Goal: Information Seeking & Learning: Find specific fact

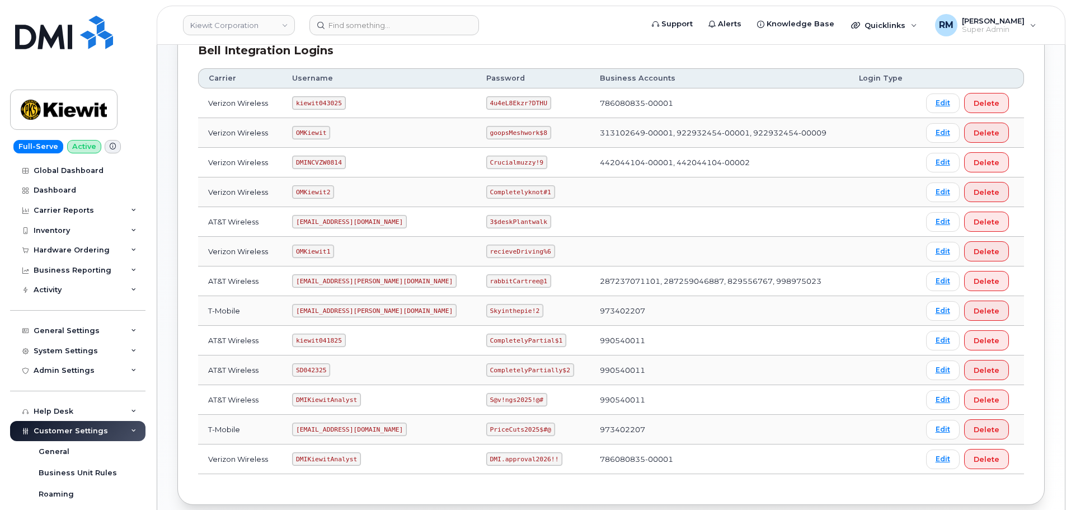
scroll to position [168, 0]
drag, startPoint x: 301, startPoint y: 312, endPoint x: 468, endPoint y: 308, distance: 166.8
click at [468, 308] on tr "T-Mobile ms-kiewit@dminc.com Skyinthepie!2 973402207 Edit Delete" at bounding box center [611, 310] width 826 height 30
copy tr "ms-kiewit@dminc.com Skyi"
click at [328, 303] on code "ms-kiewit@dminc.com" at bounding box center [374, 309] width 165 height 13
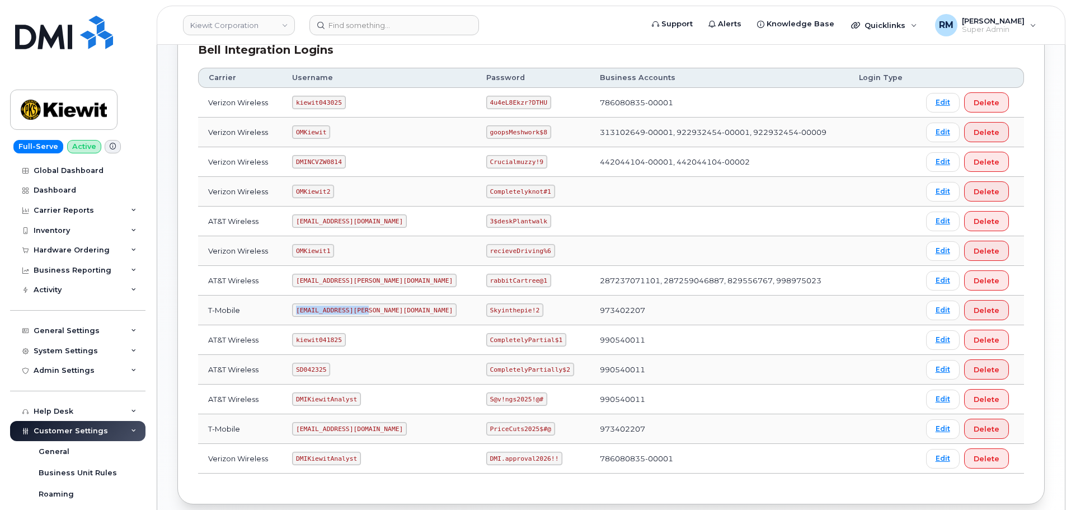
drag, startPoint x: 302, startPoint y: 310, endPoint x: 375, endPoint y: 309, distance: 72.7
click at [375, 309] on td "ms-kiewit@dminc.com" at bounding box center [379, 310] width 194 height 30
copy code "ms-kiewit@dminc.com"
drag, startPoint x: 454, startPoint y: 312, endPoint x: 503, endPoint y: 312, distance: 49.2
click at [503, 312] on code "Skyinthepie!2" at bounding box center [514, 309] width 57 height 13
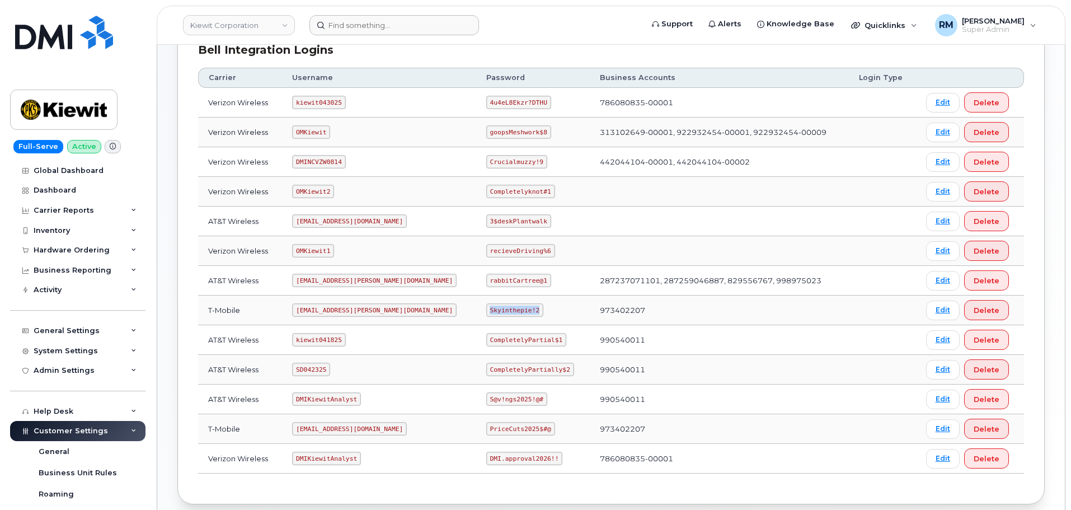
copy code "Skyinthepie!2"
drag, startPoint x: 302, startPoint y: 280, endPoint x: 382, endPoint y: 275, distance: 80.7
click at [382, 275] on td "ms-kiewit@dminc.com" at bounding box center [379, 281] width 194 height 30
copy code "ms-kiewit@dminc.com"
drag, startPoint x: 452, startPoint y: 280, endPoint x: 517, endPoint y: 281, distance: 65.5
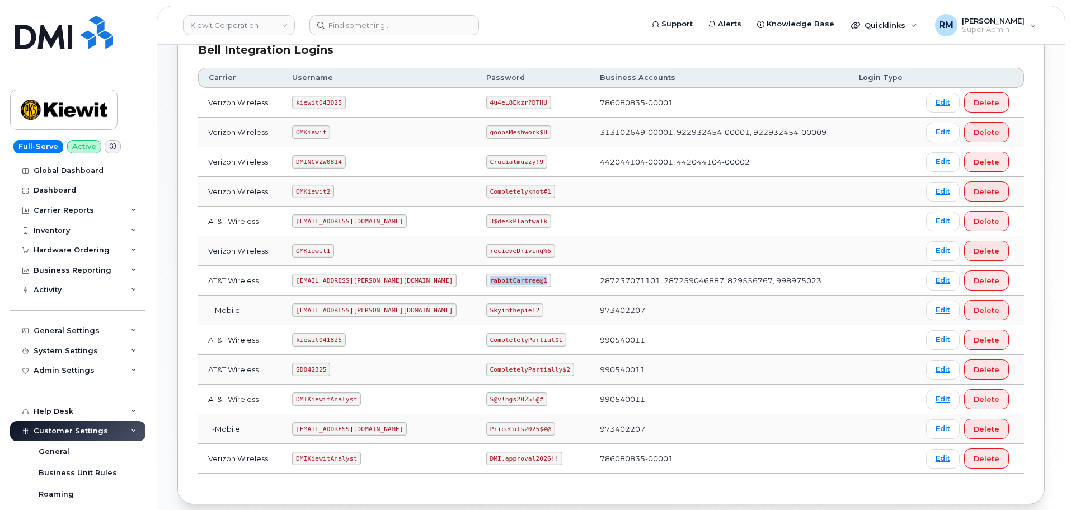
click at [517, 281] on td "rabbitCartree@1" at bounding box center [533, 281] width 114 height 30
copy code "rabbitCartree@1"
click at [309, 367] on code "SD042325" at bounding box center [311, 369] width 38 height 13
copy code "SD042325"
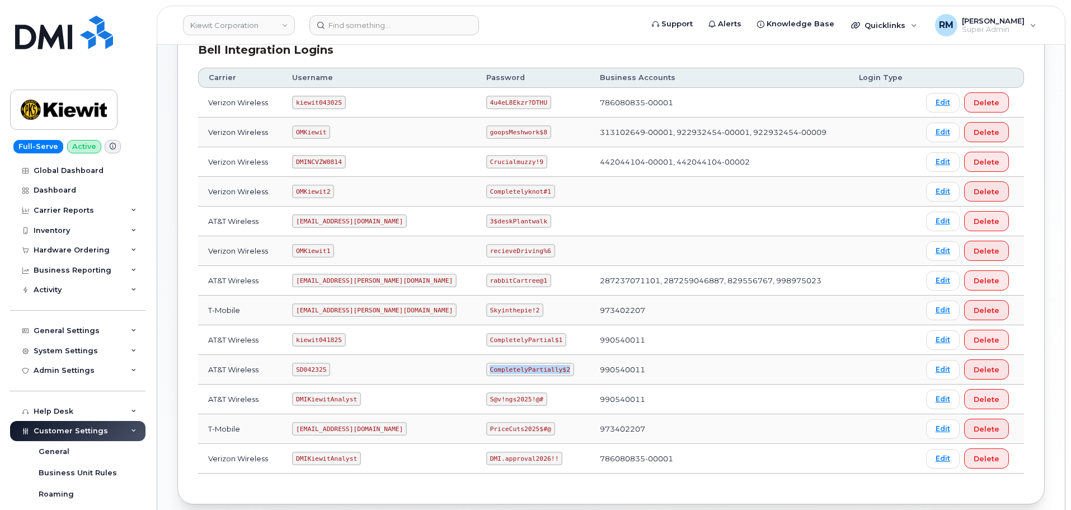
drag, startPoint x: 453, startPoint y: 370, endPoint x: 533, endPoint y: 372, distance: 80.0
click at [533, 372] on td "CompletelyPartially$2" at bounding box center [533, 370] width 114 height 30
copy code "CompletelyPartially$2"
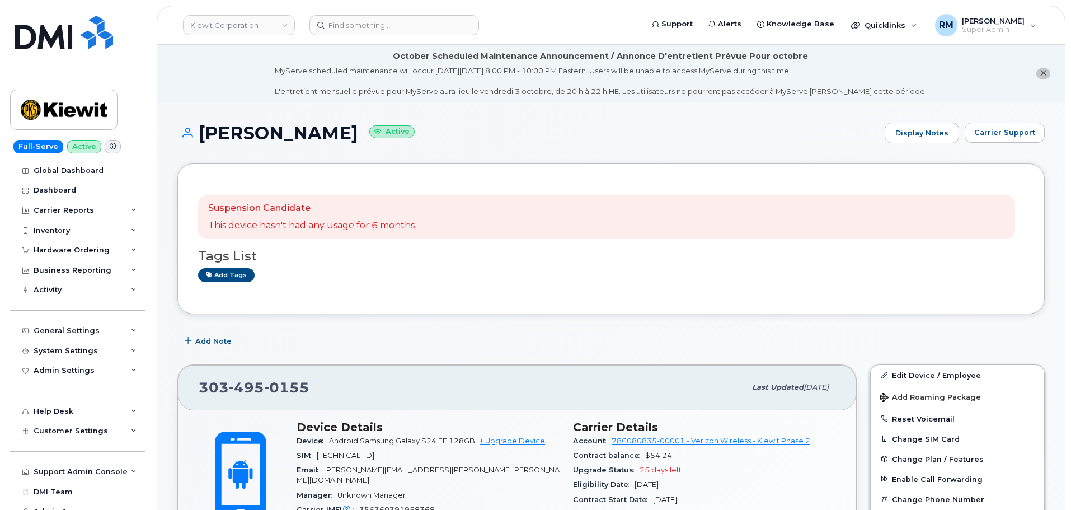
scroll to position [336, 0]
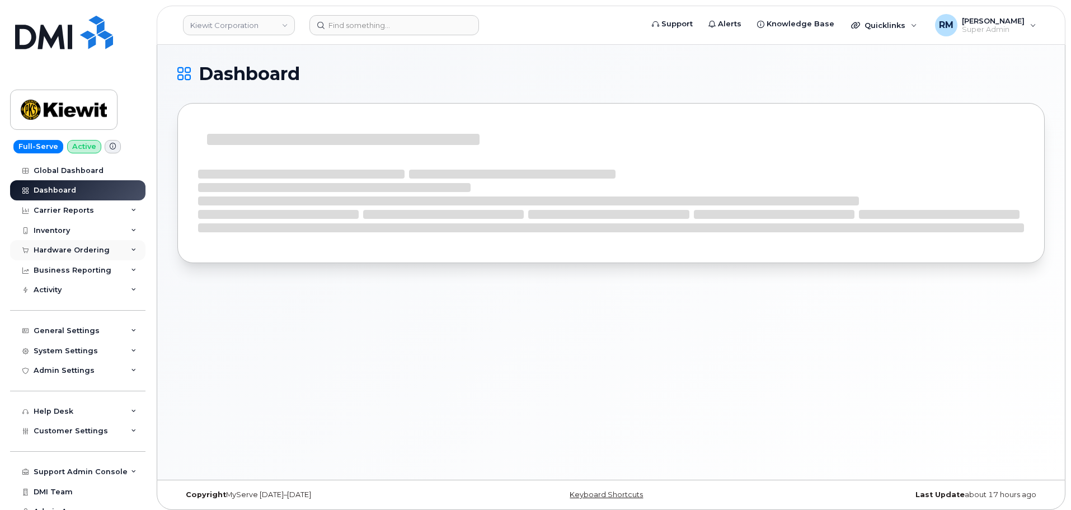
click at [60, 245] on div "Hardware Ordering" at bounding box center [77, 250] width 135 height 20
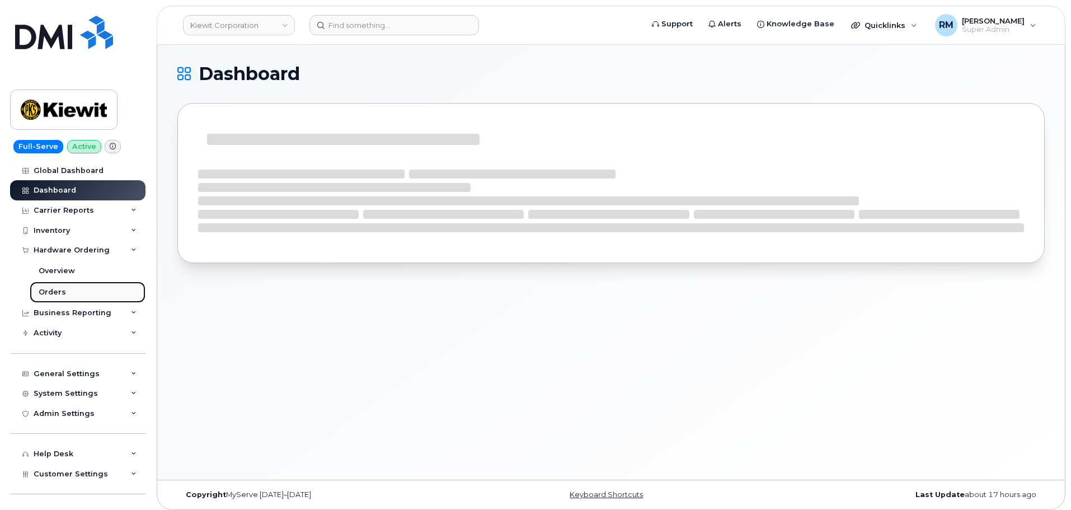
click at [50, 285] on link "Orders" at bounding box center [88, 291] width 116 height 21
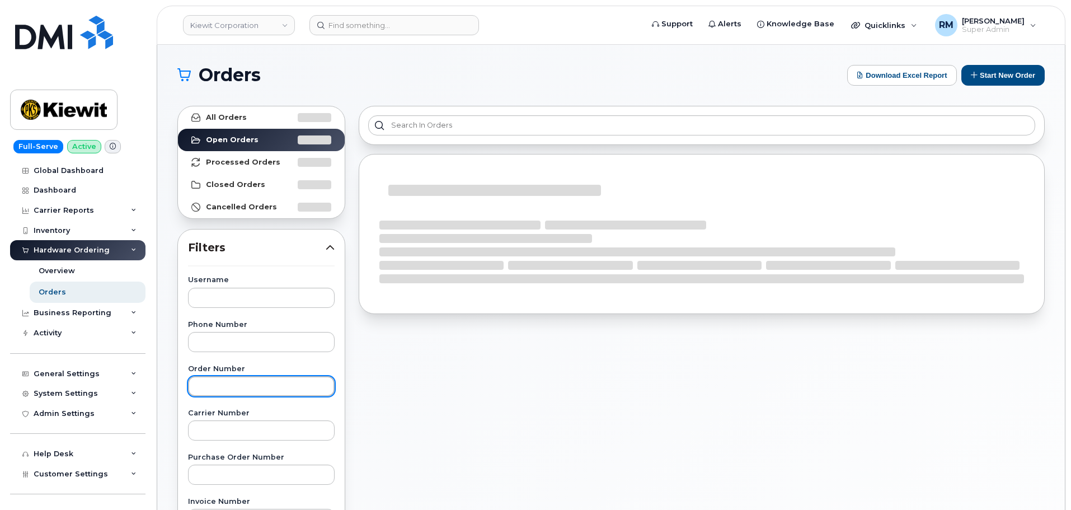
click at [205, 383] on input "text" at bounding box center [261, 386] width 147 height 20
paste input "302623"
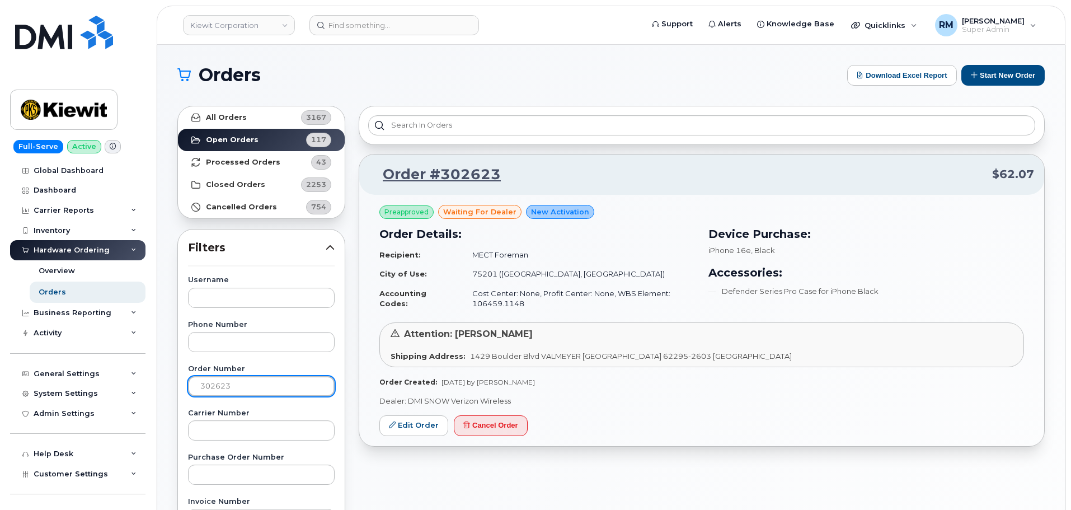
click at [217, 388] on input "302623" at bounding box center [261, 386] width 147 height 20
paste input "1"
click at [205, 383] on input "302621" at bounding box center [261, 386] width 147 height 20
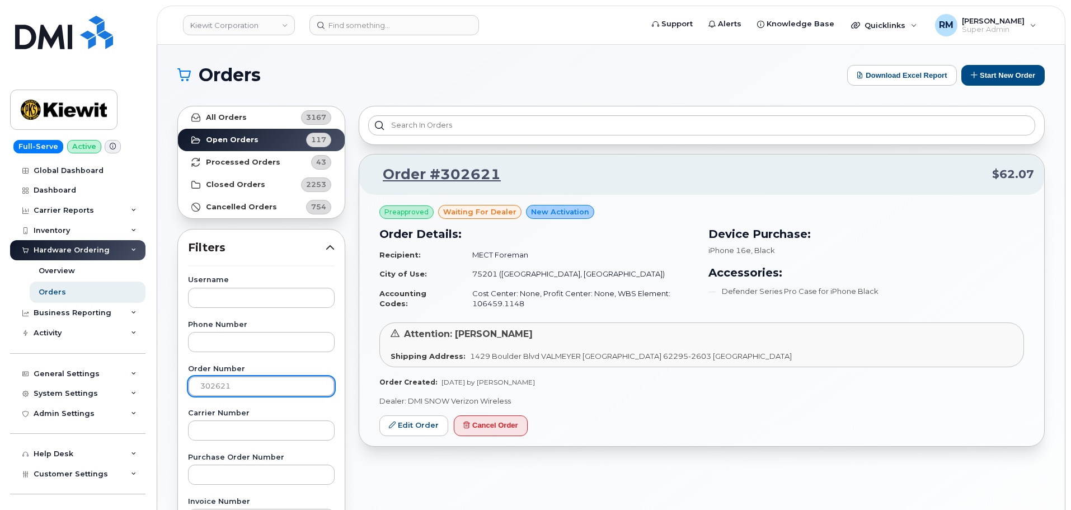
click at [205, 383] on input "302621" at bounding box center [261, 386] width 147 height 20
paste input "3"
type input "302623"
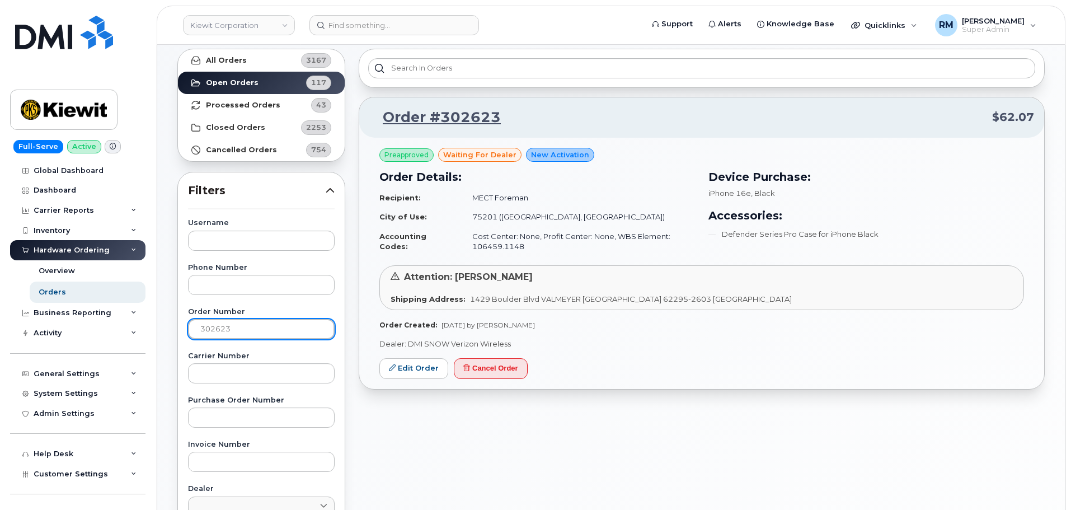
scroll to position [56, 0]
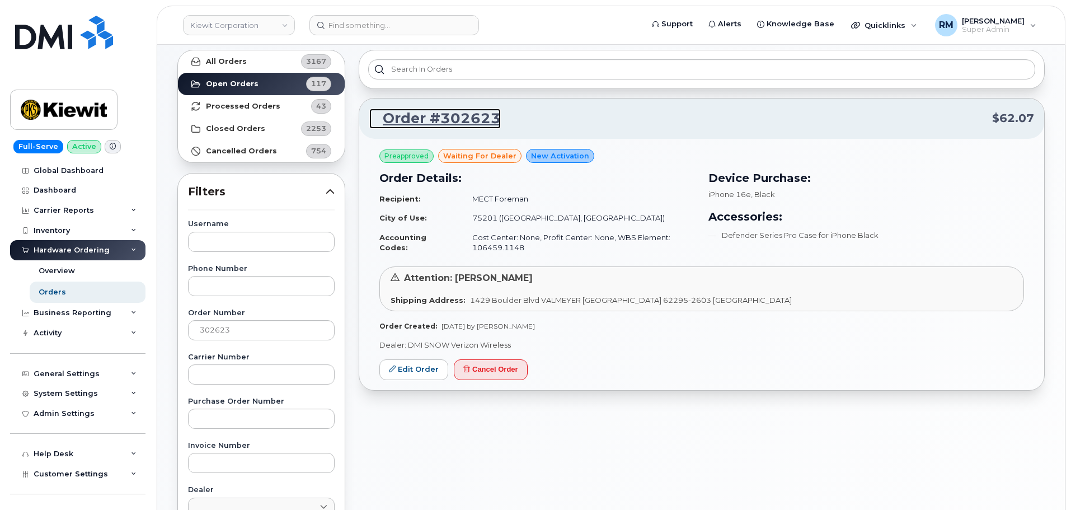
click at [429, 121] on link "Order #302623" at bounding box center [435, 119] width 132 height 20
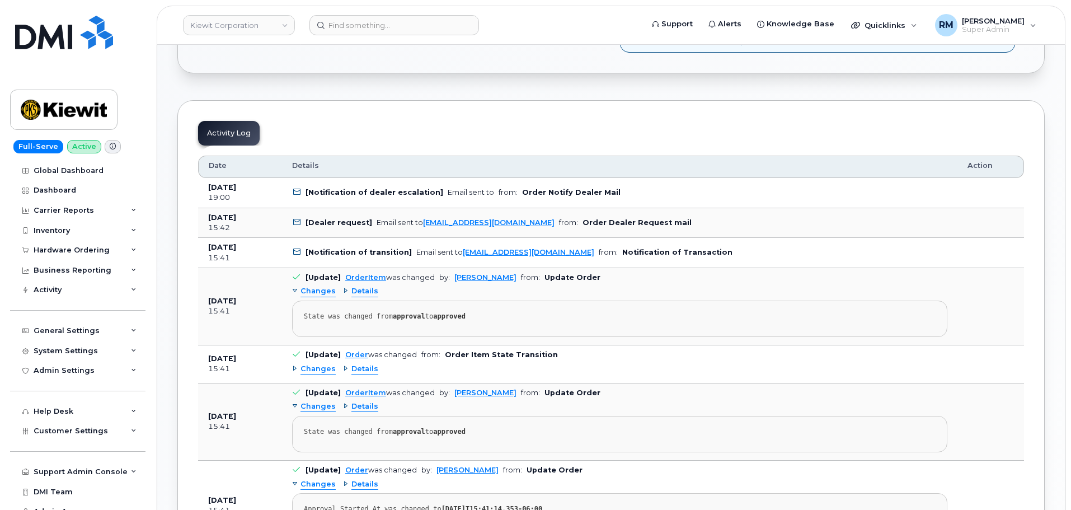
scroll to position [504, 0]
click at [482, 251] on link "cbuckley@masselec.com" at bounding box center [529, 251] width 132 height 8
click at [62, 252] on div "Hardware Ordering" at bounding box center [72, 250] width 76 height 9
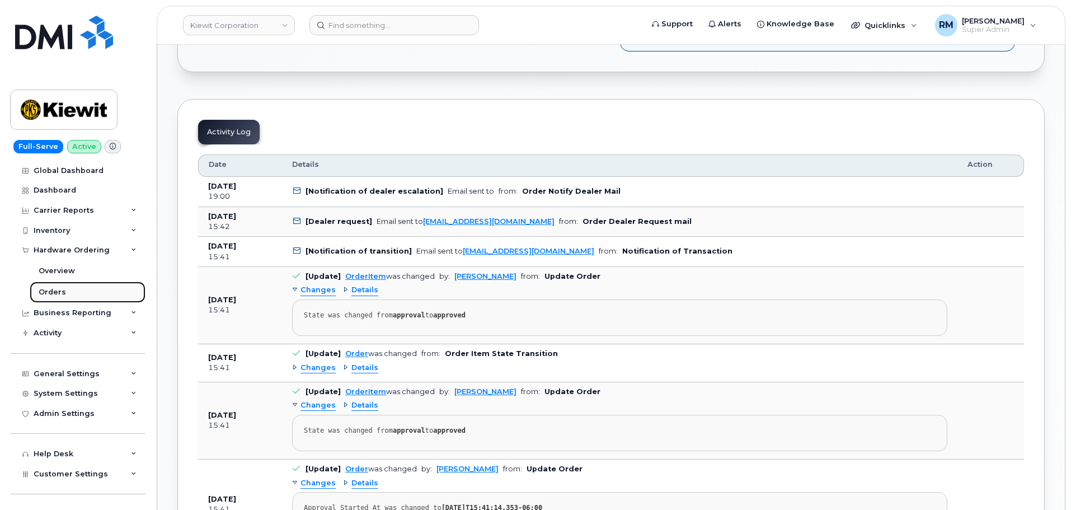
click at [59, 294] on div "Orders" at bounding box center [52, 292] width 27 height 10
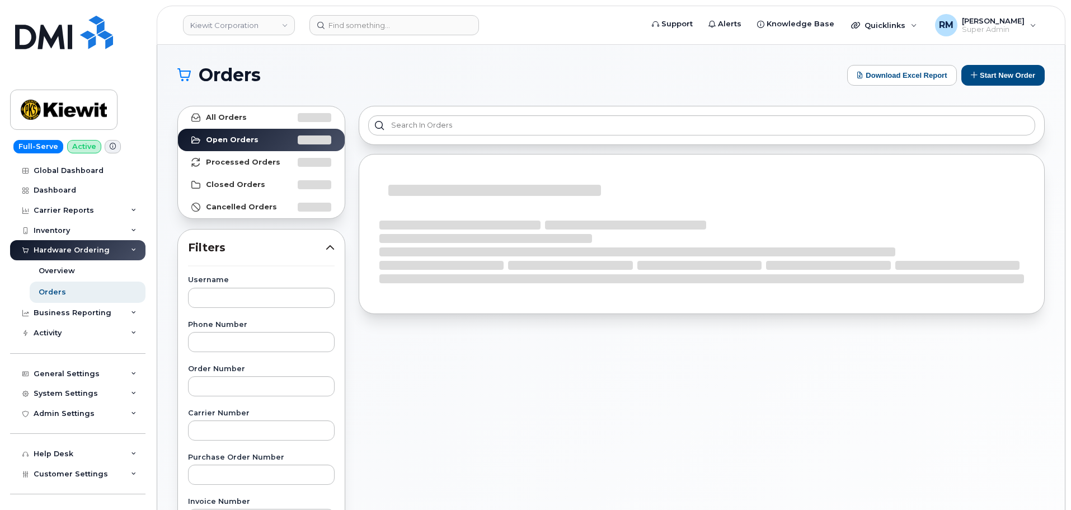
drag, startPoint x: 228, startPoint y: 367, endPoint x: 231, endPoint y: 381, distance: 14.8
click at [230, 367] on label "Order Number" at bounding box center [261, 368] width 147 height 7
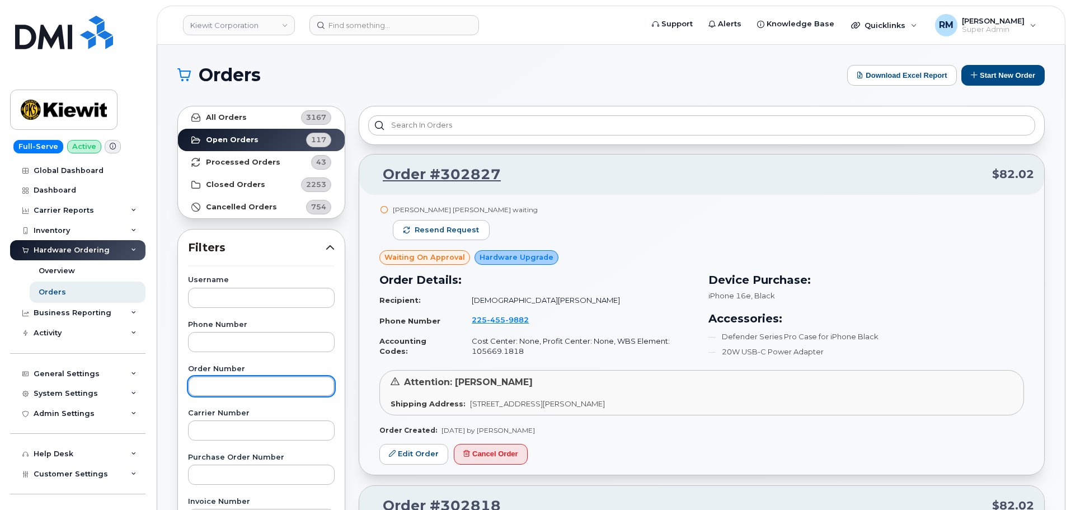
click at [231, 386] on input "text" at bounding box center [261, 386] width 147 height 20
paste input "302340"
type input "302340"
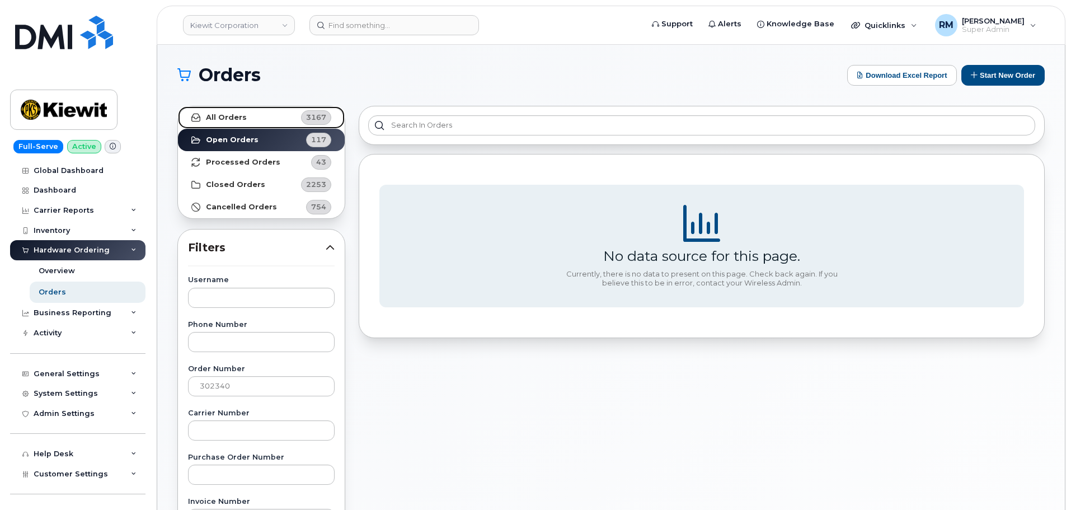
click at [241, 118] on strong "All Orders" at bounding box center [226, 117] width 41 height 9
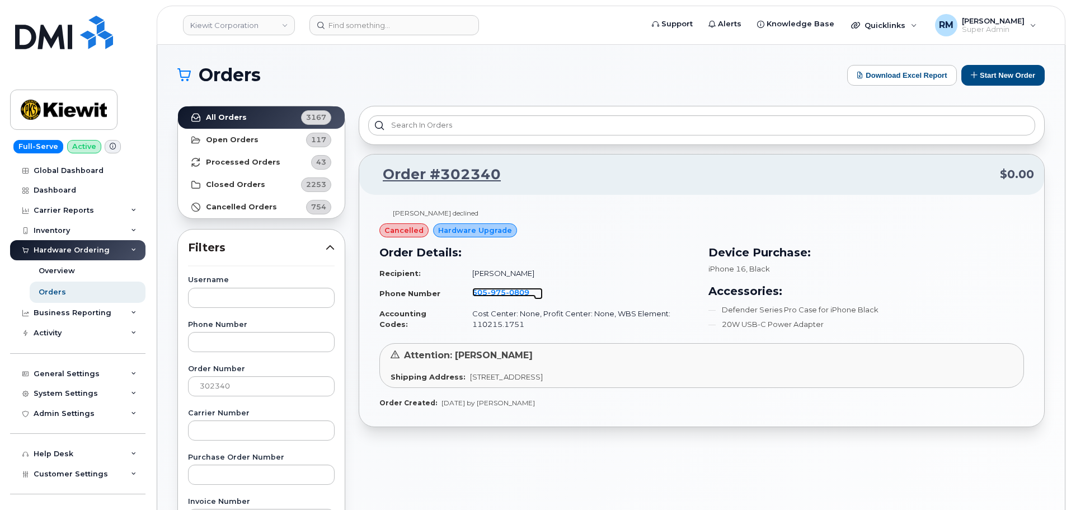
click at [506, 294] on span "0809" at bounding box center [518, 292] width 24 height 9
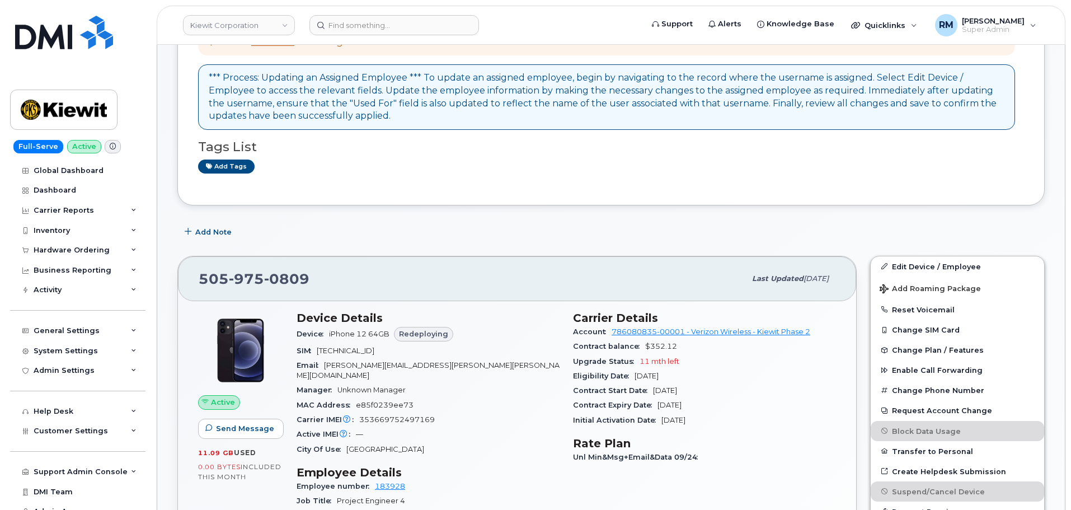
scroll to position [112, 0]
click at [58, 247] on div "Hardware Ordering" at bounding box center [72, 250] width 76 height 9
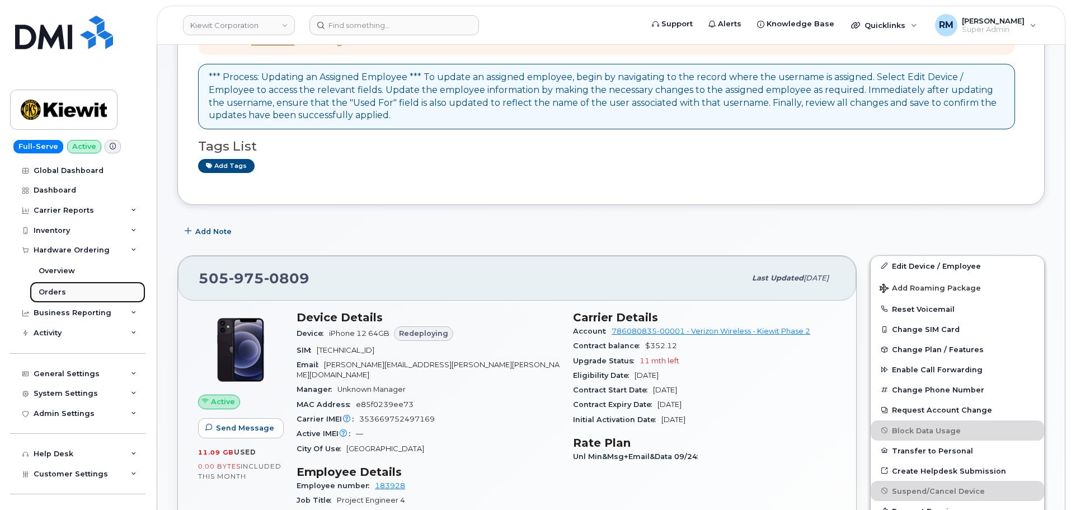
click at [53, 292] on div "Orders" at bounding box center [52, 292] width 27 height 10
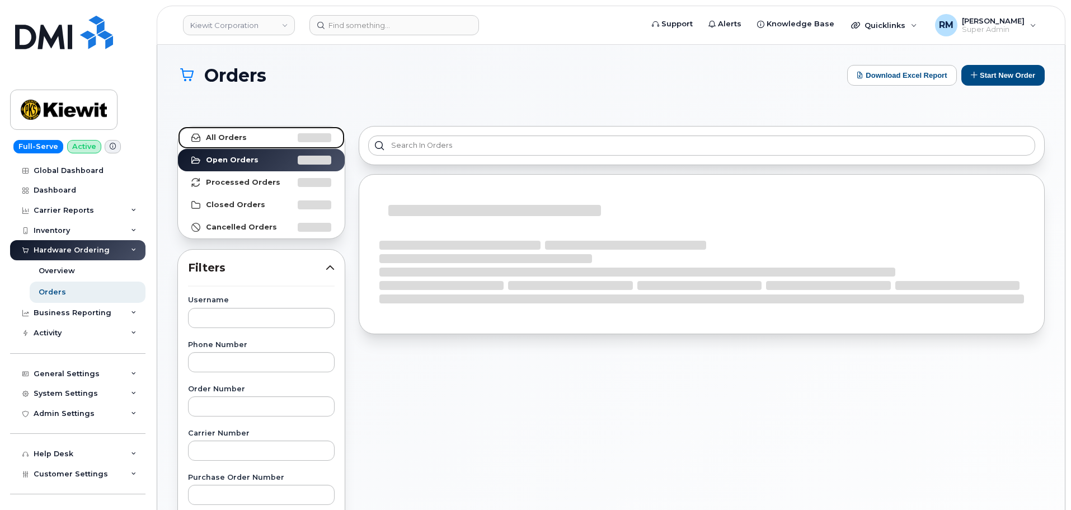
click at [226, 135] on strong "All Orders" at bounding box center [226, 137] width 41 height 9
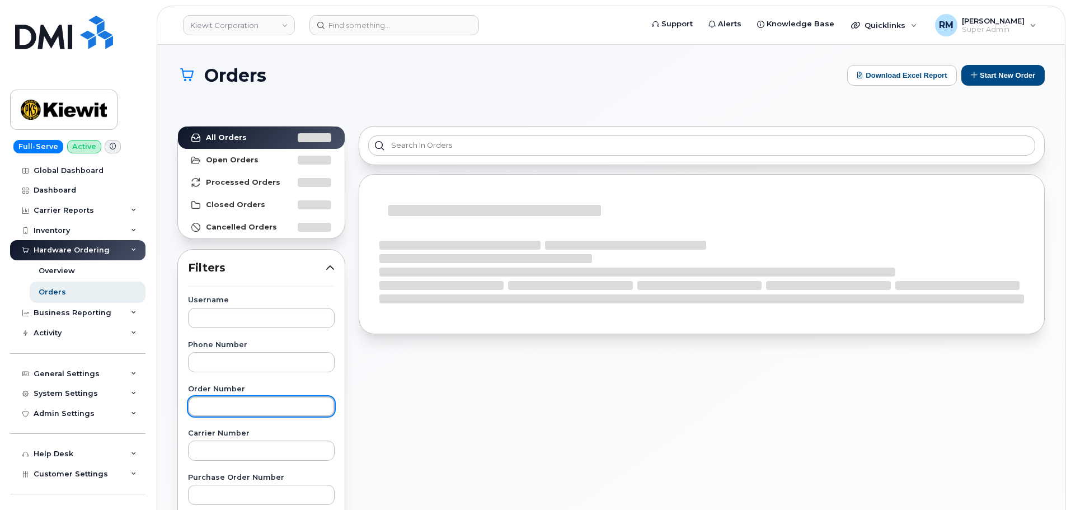
click at [217, 408] on input "text" at bounding box center [261, 406] width 147 height 20
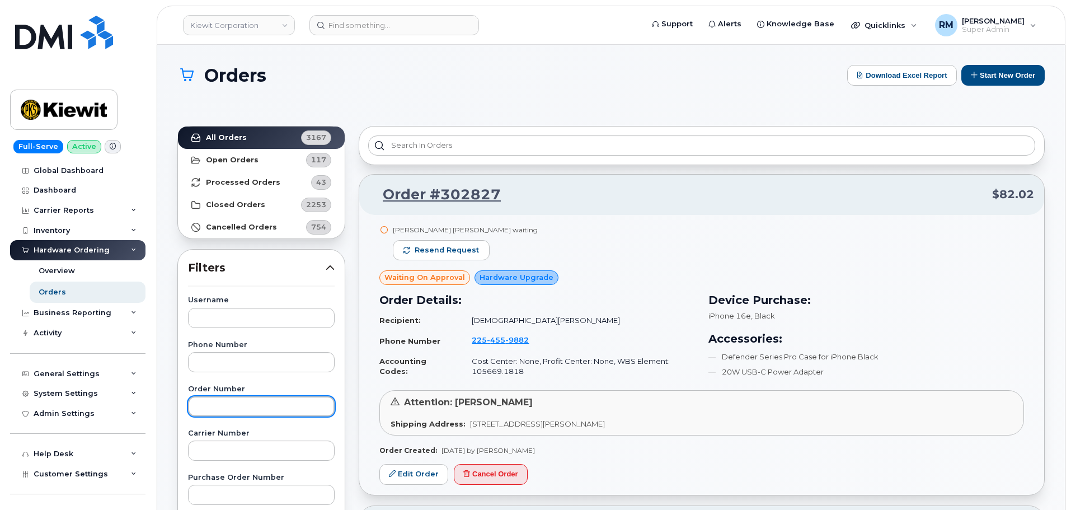
paste input "302340"
type input "302340"
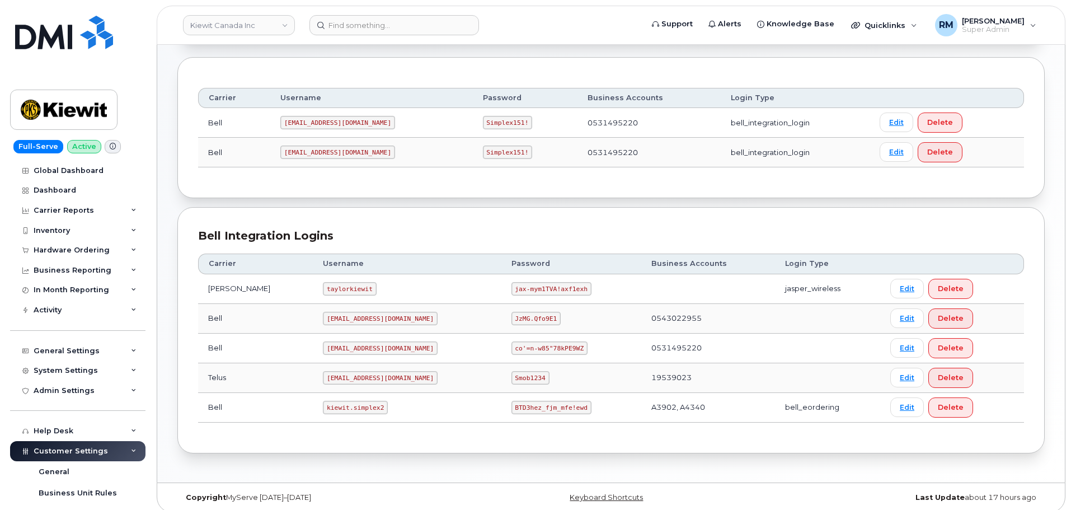
scroll to position [140, 0]
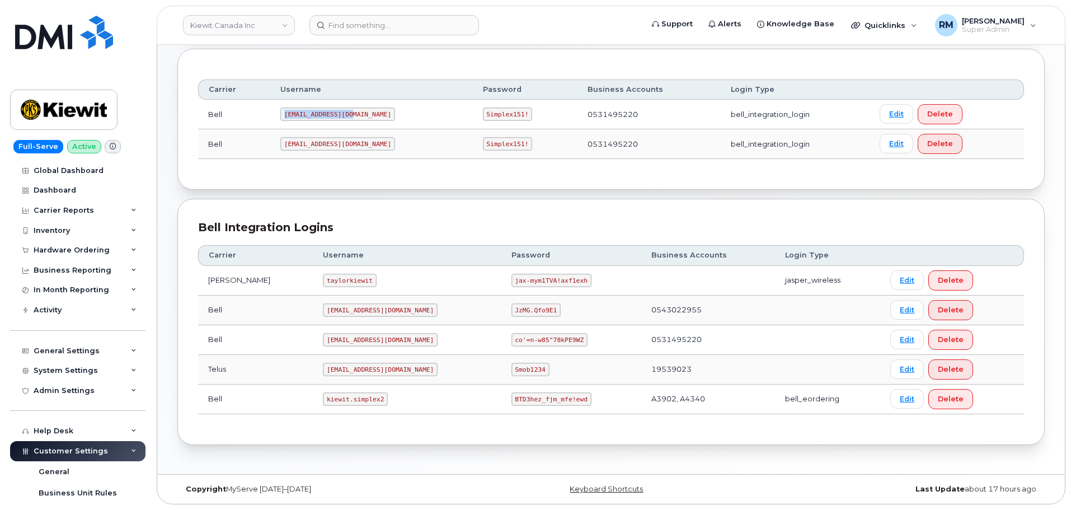
drag, startPoint x: 288, startPoint y: 116, endPoint x: 376, endPoint y: 118, distance: 88.4
click at [376, 118] on td "[EMAIL_ADDRESS][DOMAIN_NAME]" at bounding box center [371, 115] width 203 height 30
copy code "[EMAIL_ADDRESS][DOMAIN_NAME]"
click at [483, 112] on code "Simplex151!" at bounding box center [508, 113] width 50 height 13
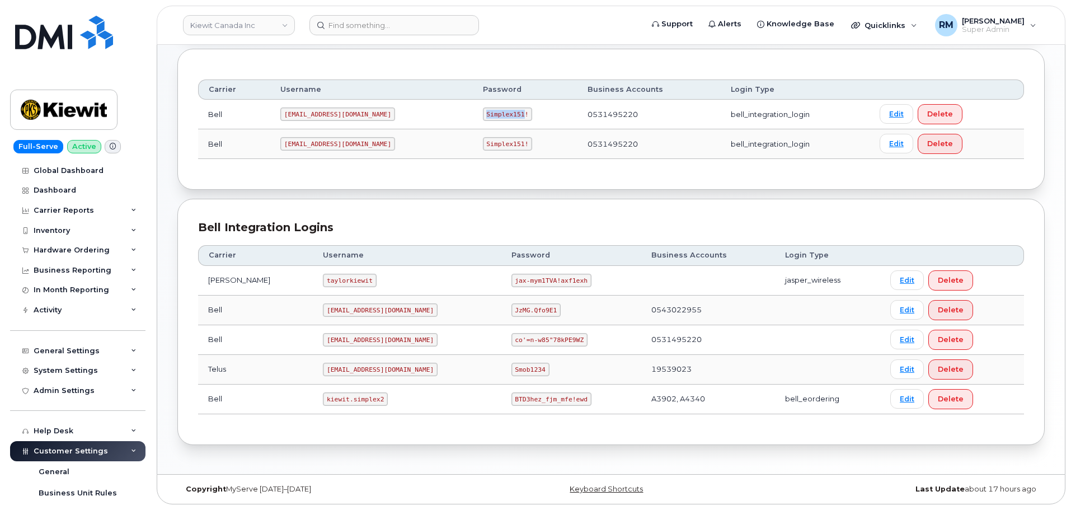
copy code "Simplex151"
drag, startPoint x: 306, startPoint y: 401, endPoint x: 382, endPoint y: 401, distance: 76.7
click at [382, 401] on td "kiewit.simplex2" at bounding box center [407, 399] width 188 height 30
copy code "kiewit.simplex2"
drag, startPoint x: 475, startPoint y: 400, endPoint x: 561, endPoint y: 395, distance: 86.3
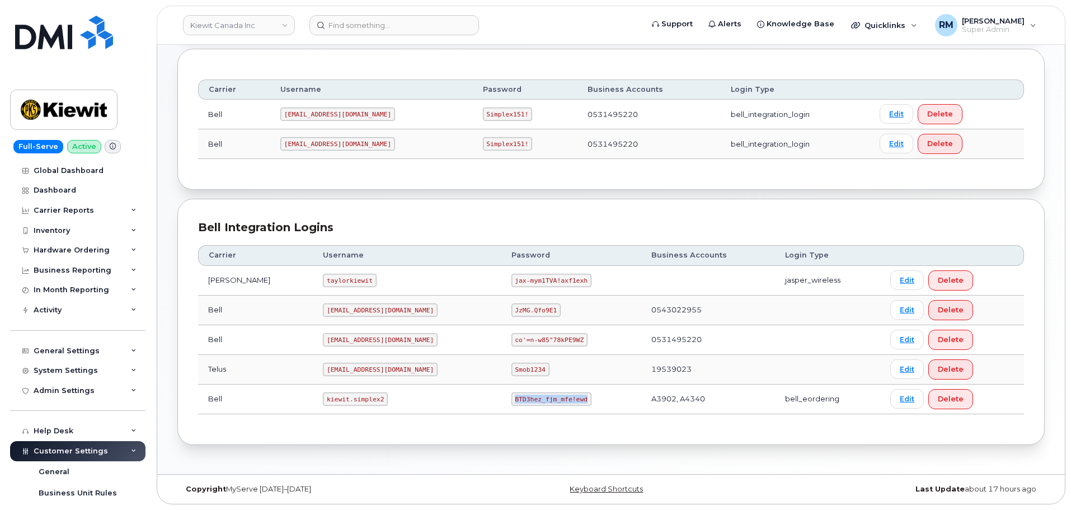
click at [560, 397] on td "BTD3hez_fjm_mfe!ewd" at bounding box center [571, 399] width 140 height 30
copy code "BTD3hez_fjm_mfe!ewd"
